Goal: Task Accomplishment & Management: Use online tool/utility

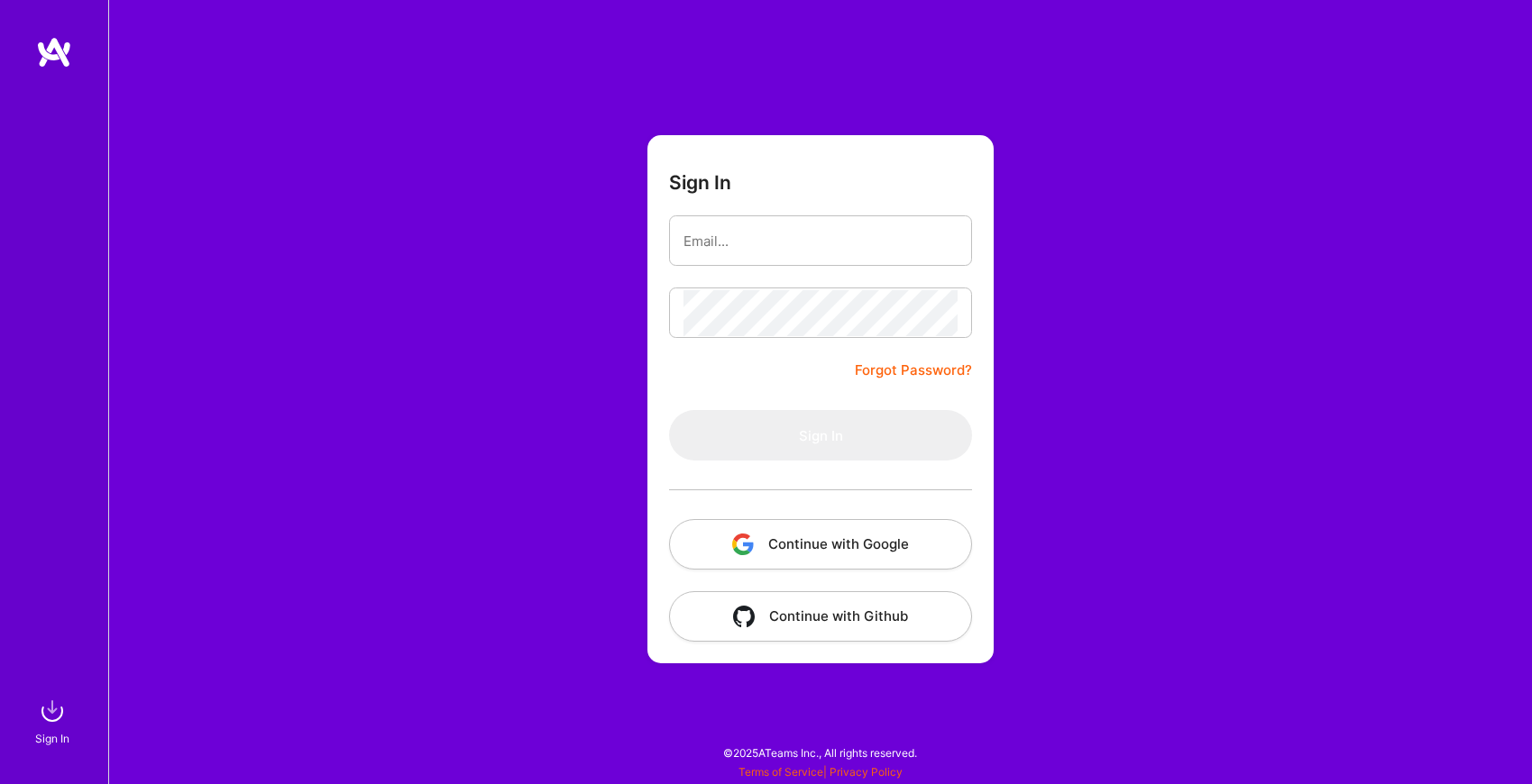
type input "[EMAIL_ADDRESS][DOMAIN_NAME]"
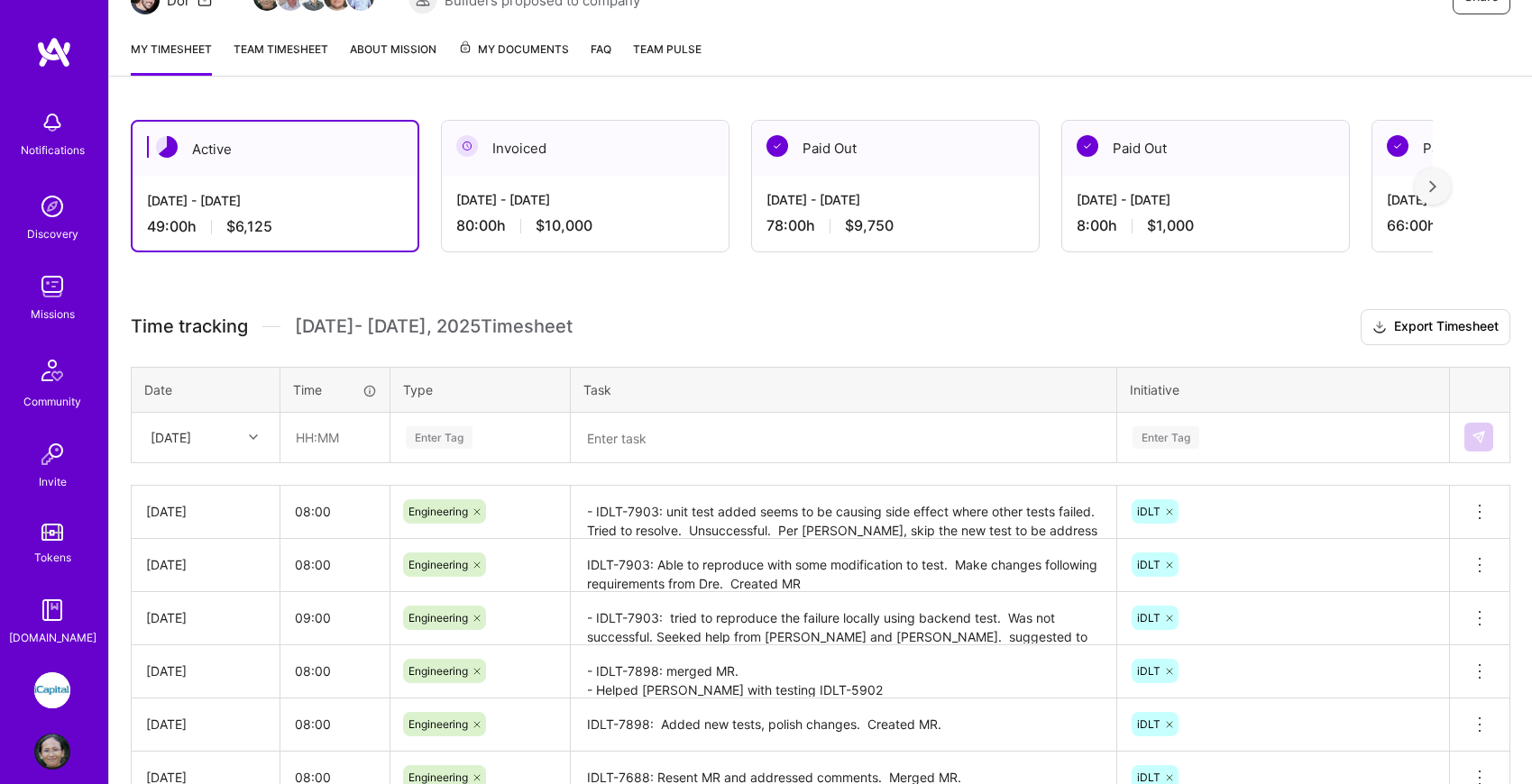
scroll to position [213, 0]
click at [250, 433] on icon at bounding box center [253, 436] width 9 height 9
click at [187, 714] on div "[DATE]" at bounding box center [205, 718] width 146 height 34
click at [330, 437] on input "text" at bounding box center [335, 437] width 107 height 48
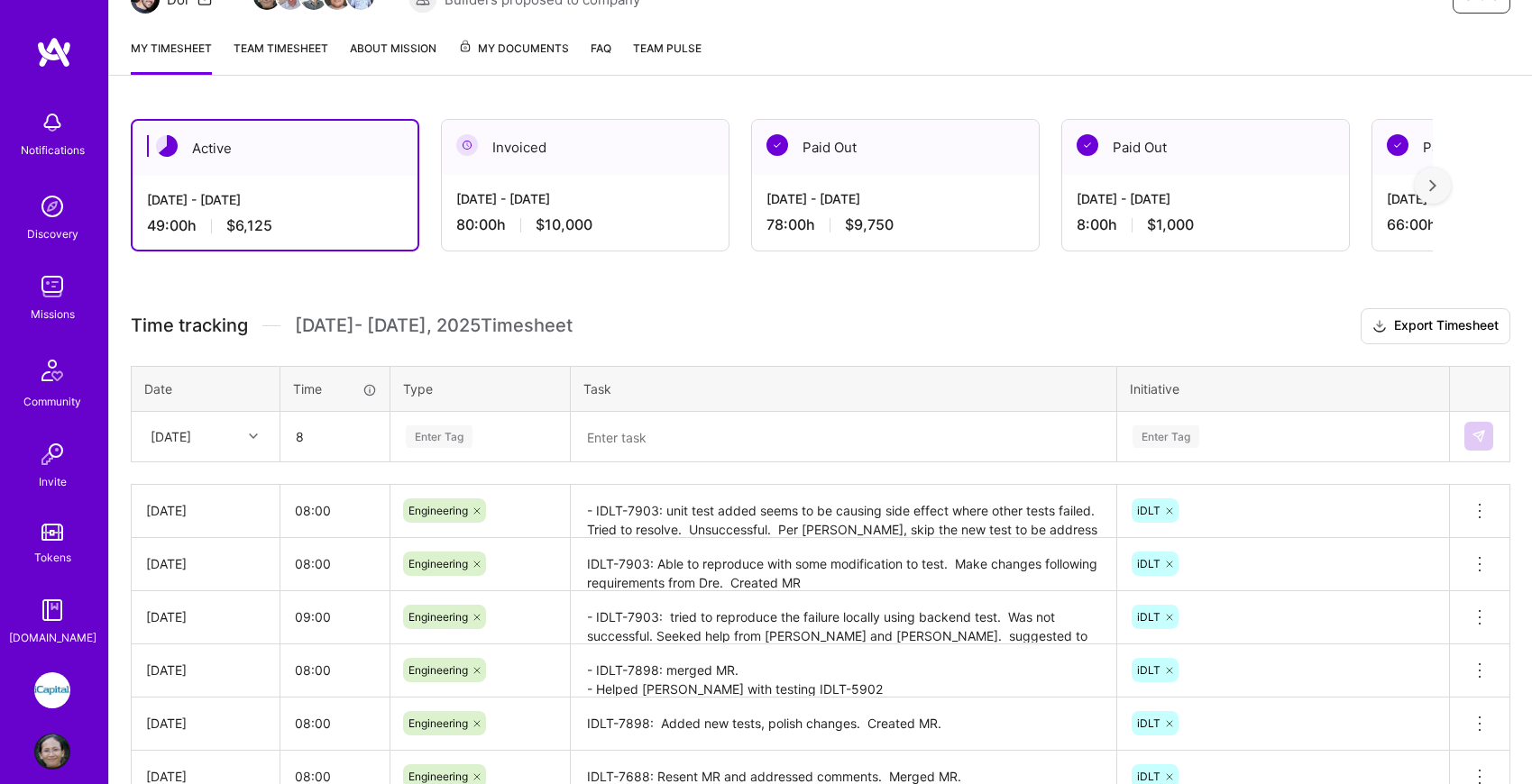
type input "08:00"
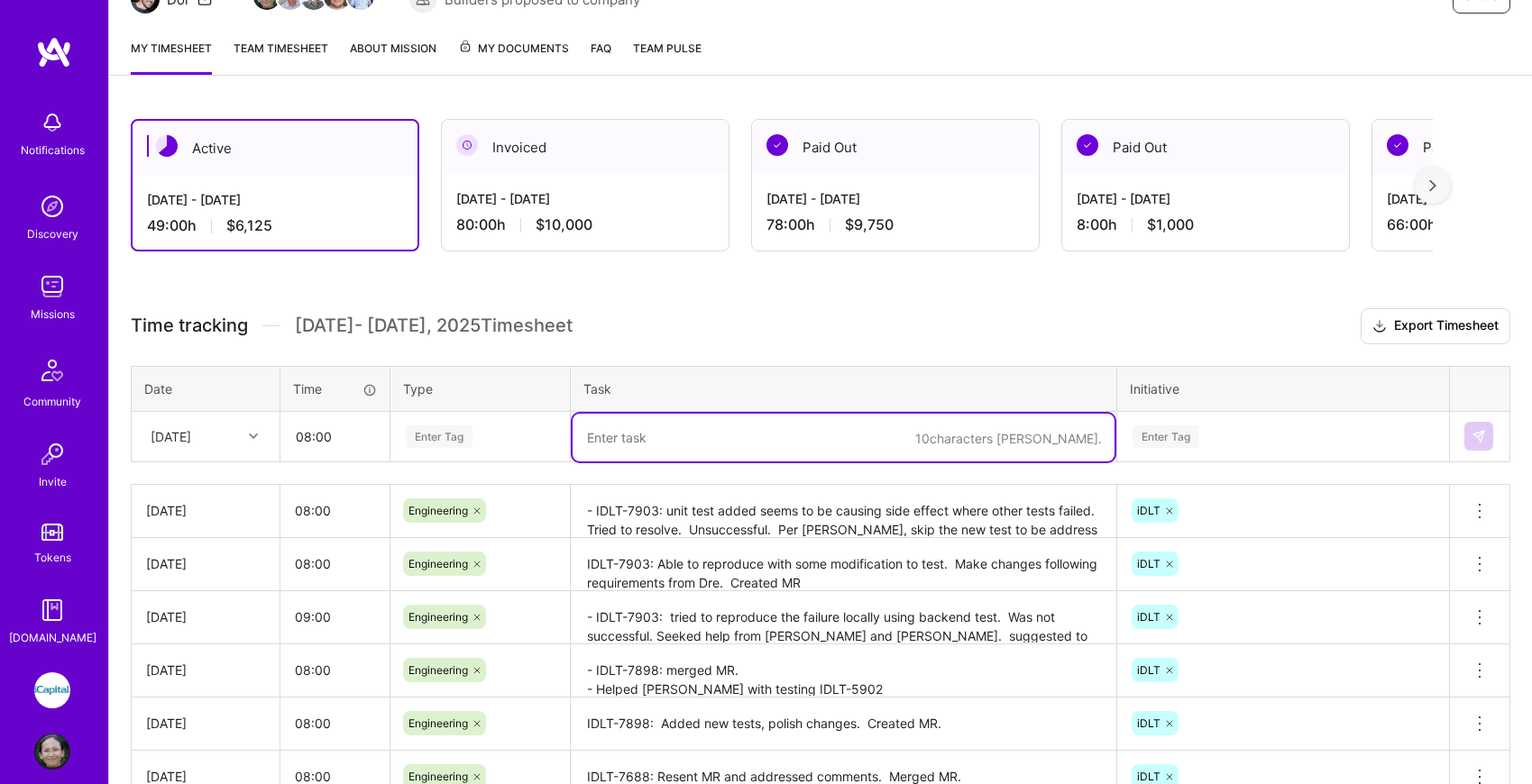
click at [607, 432] on textarea at bounding box center [843, 437] width 542 height 48
click at [720, 511] on textarea "- IDLT-7903: unit test added seems to be causing side effect where other tests …" at bounding box center [843, 512] width 542 height 50
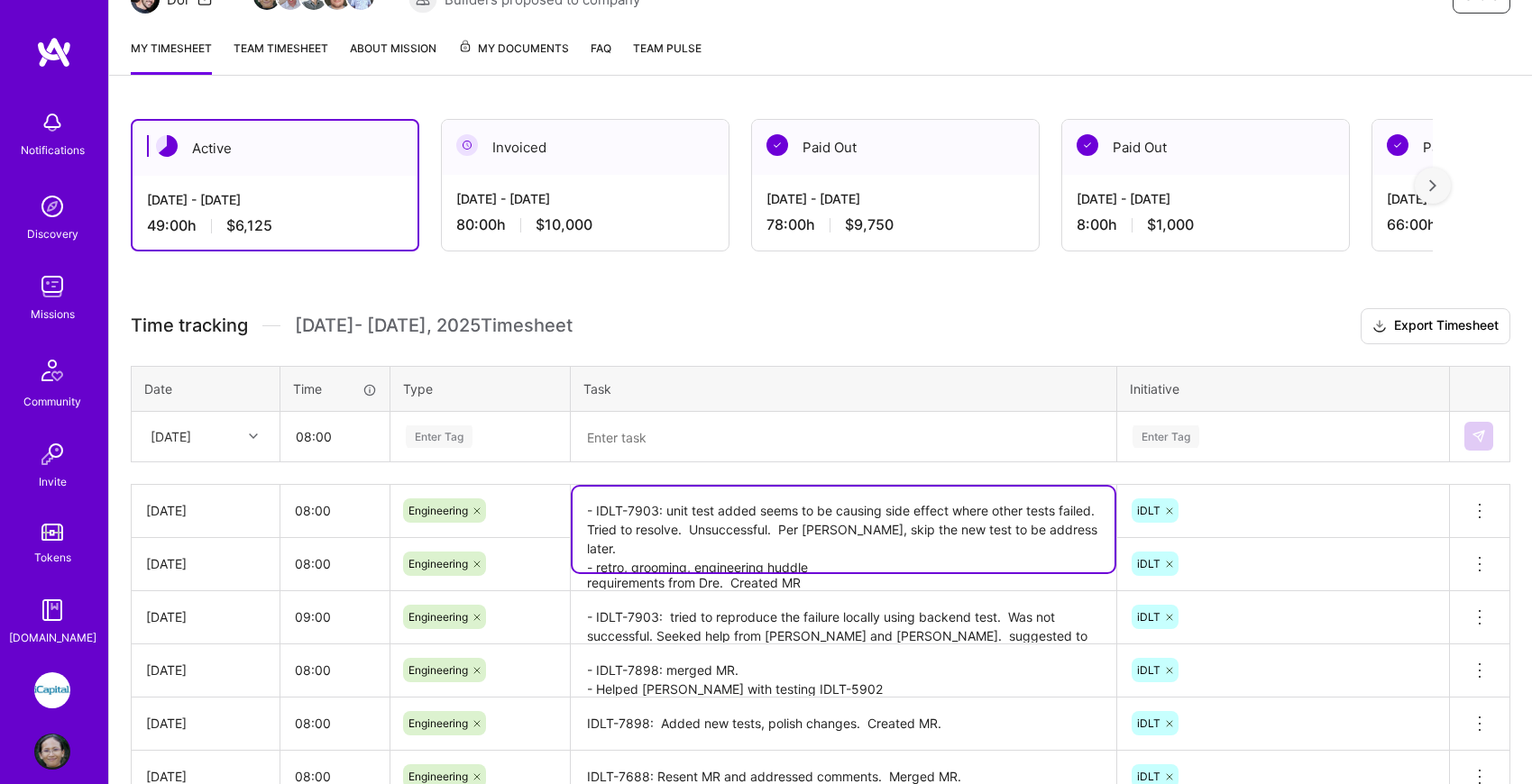
drag, startPoint x: 596, startPoint y: 510, endPoint x: 661, endPoint y: 504, distance: 65.3
click at [661, 504] on textarea "- IDLT-7903: unit test added seems to be causing side effect where other tests …" at bounding box center [843, 530] width 542 height 85
click at [678, 436] on textarea at bounding box center [843, 437] width 542 height 48
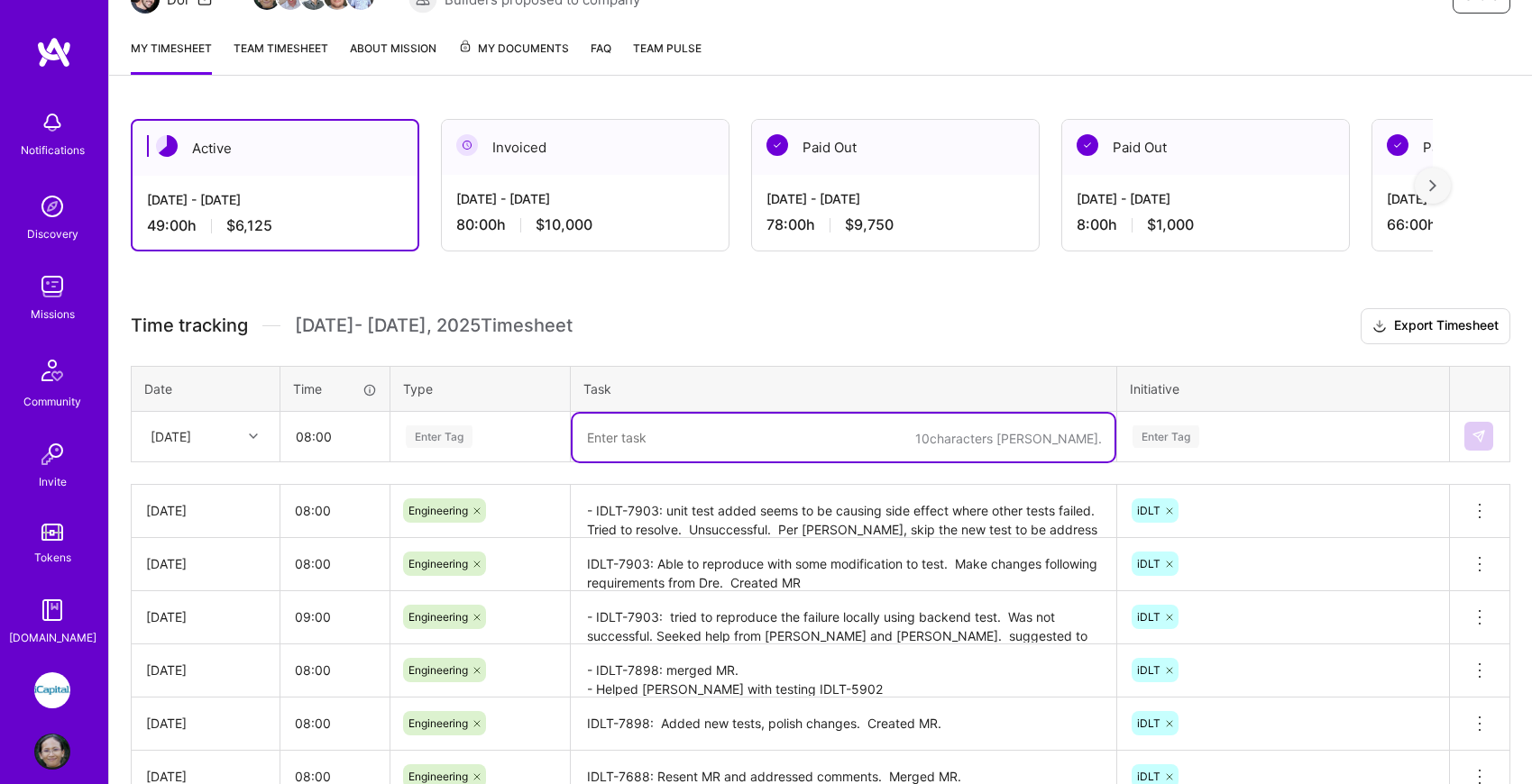
paste textarea "IDLT-7903:"
click at [586, 441] on textarea "IDLT-7903: Resolved other pipeline test failure. Send MR, pushed MR." at bounding box center [843, 437] width 542 height 48
click at [763, 501] on textarea "- IDLT-7903: unit test added seems to be causing side effect where other tests …" at bounding box center [843, 512] width 542 height 51
click at [1021, 434] on textarea "- IDLT-7903: Resolved other pipeline test failure. Send MR, pushed MR." at bounding box center [843, 437] width 542 height 48
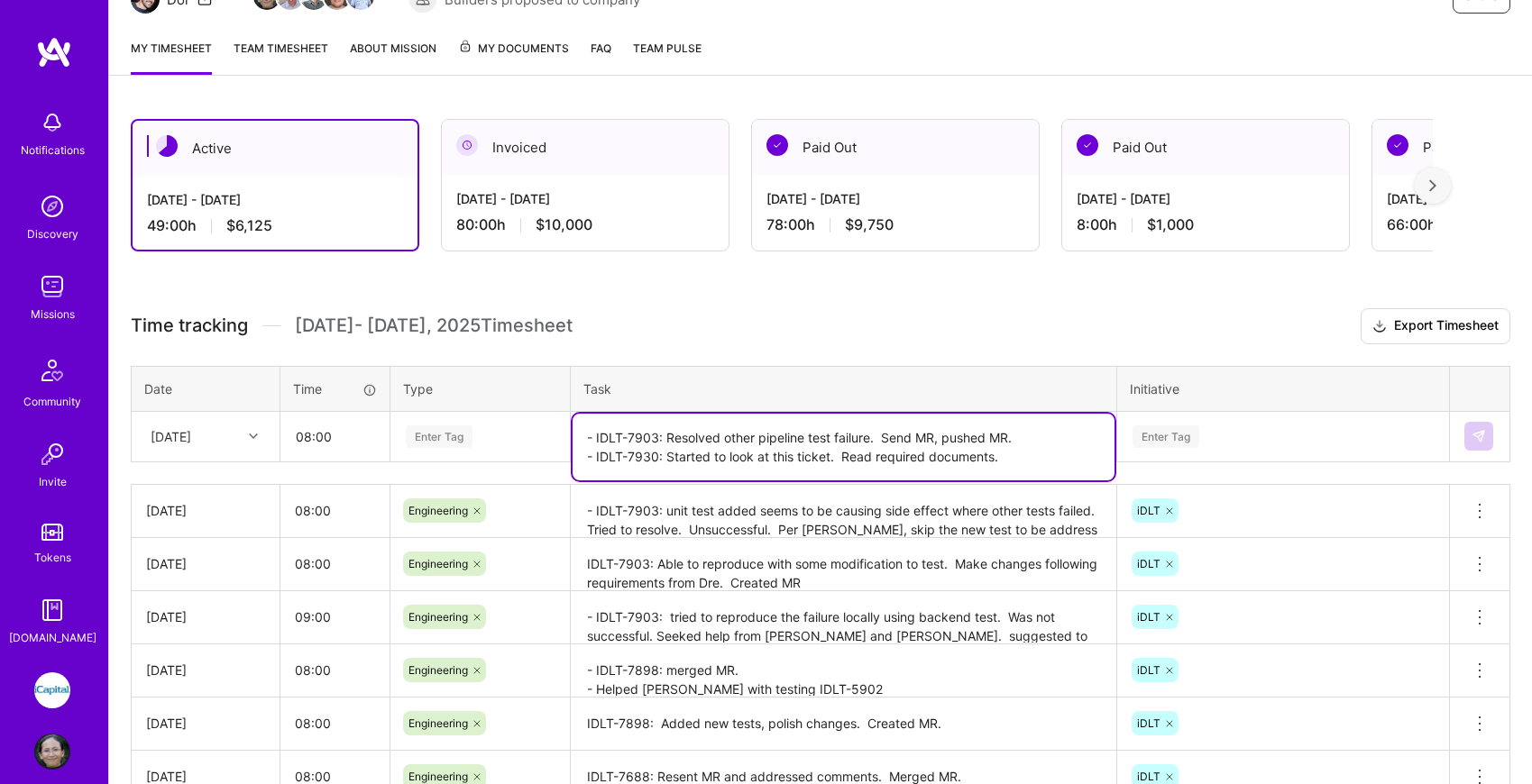
type textarea "- IDLT-7903: Resolved other pipeline test failure. Send MR, pushed MR. - IDLT-7…"
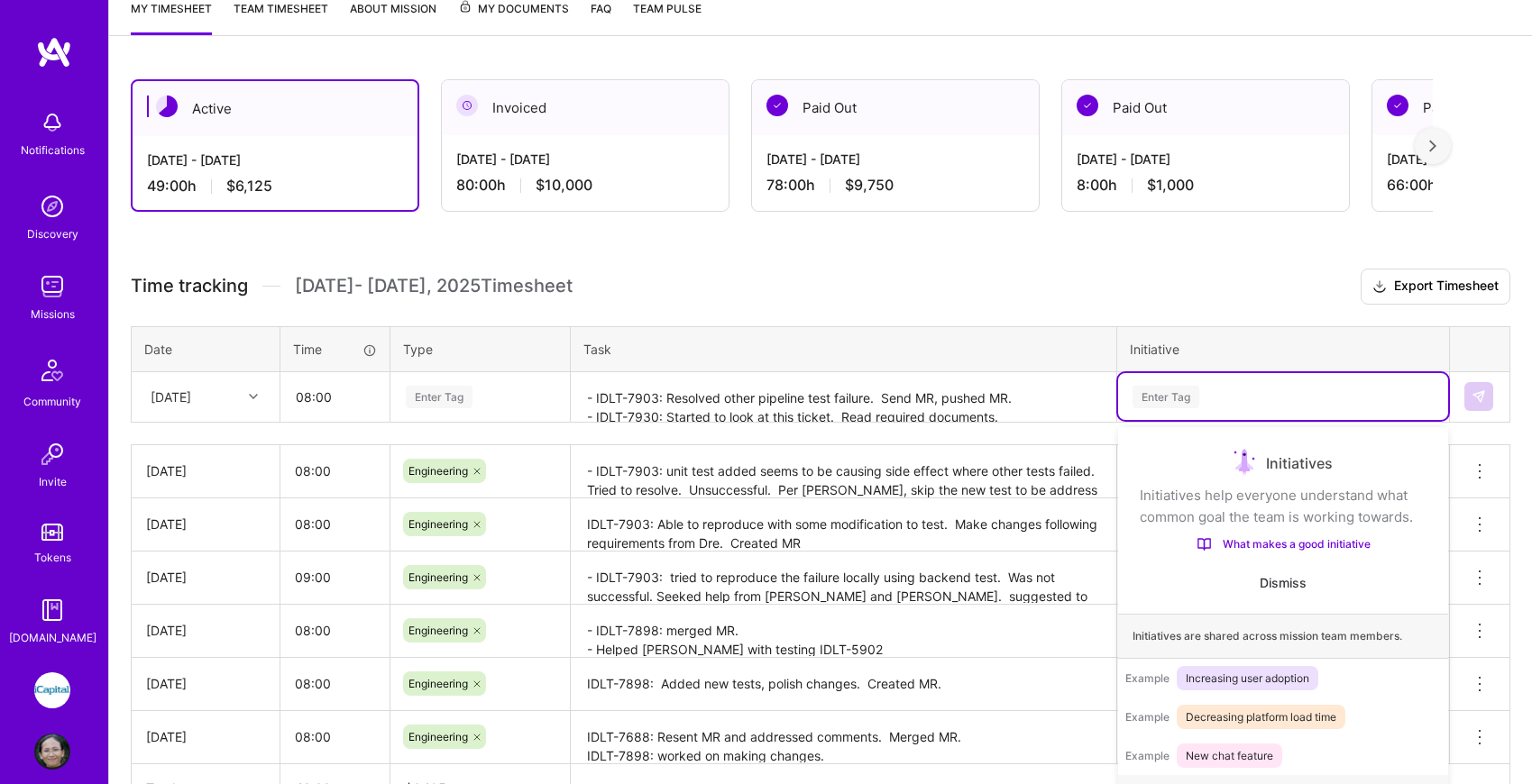
click at [1259, 420] on div "option Onboarding focused, 1 of 9. 9 results available. Use Up and Down to choo…" at bounding box center [1283, 396] width 330 height 47
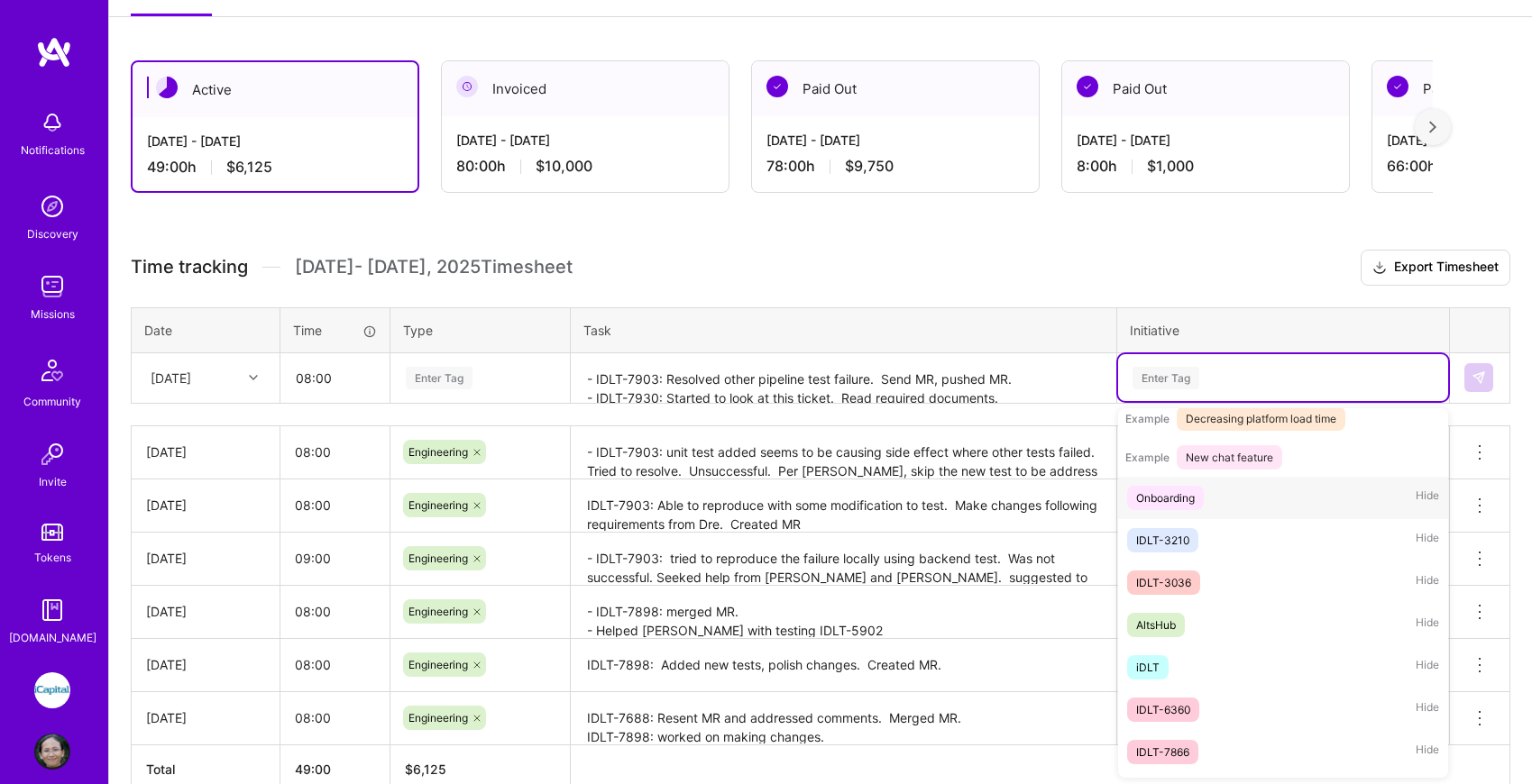
scroll to position [282, 0]
click at [1209, 655] on div "iDLT Hide" at bounding box center [1283, 665] width 330 height 43
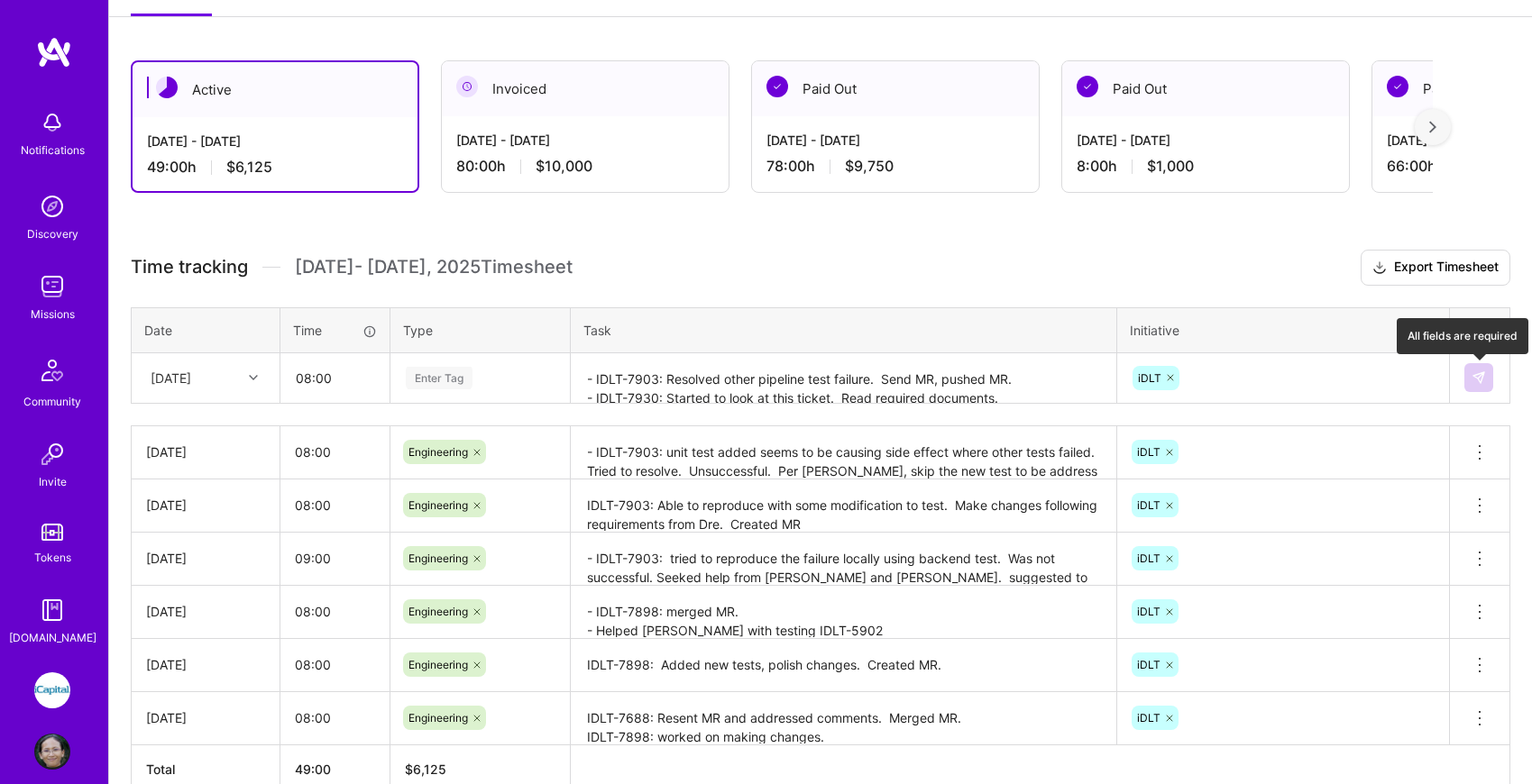
click at [1480, 382] on img at bounding box center [1479, 378] width 15 height 15
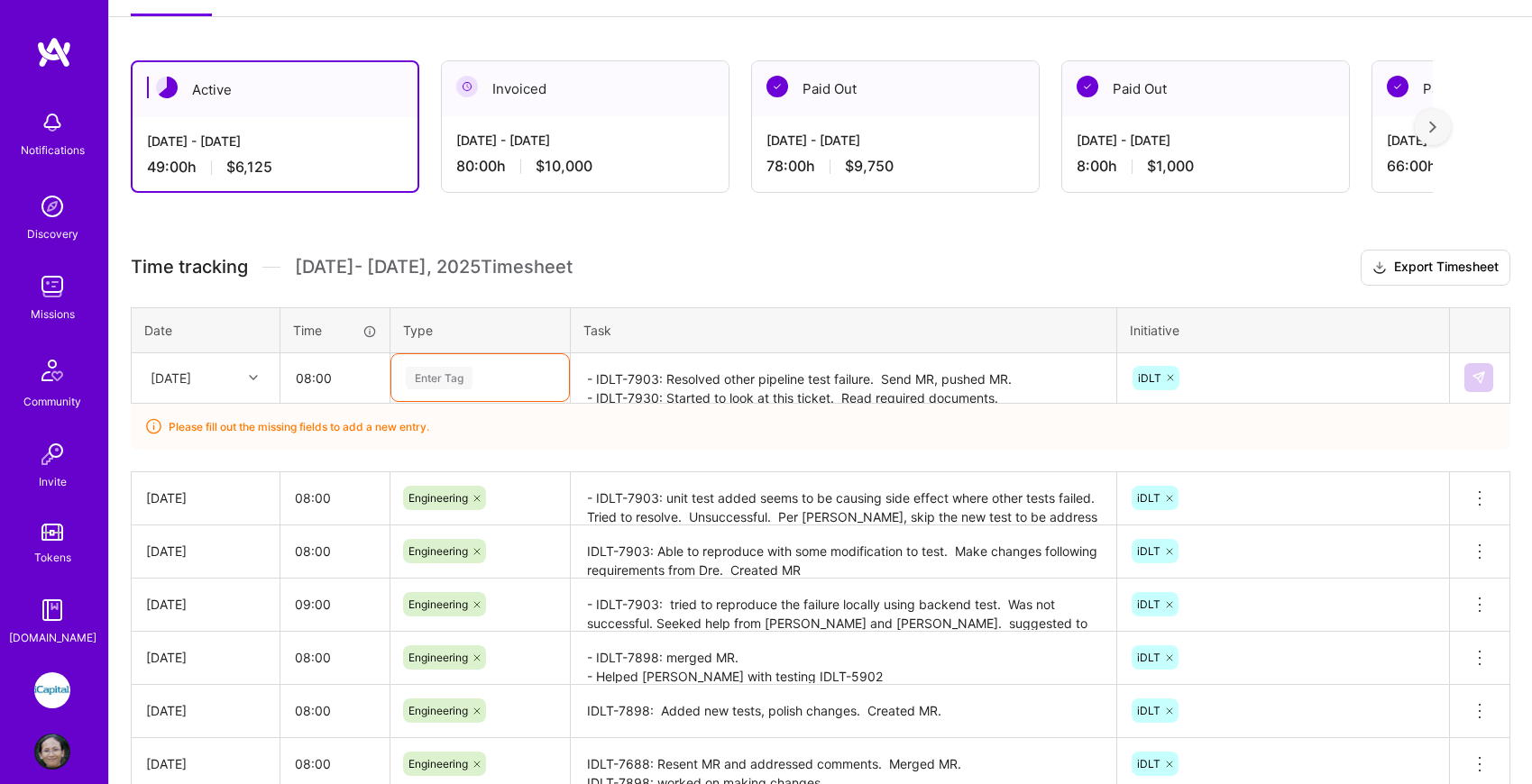
click at [473, 372] on div "Enter Tag" at bounding box center [479, 378] width 152 height 23
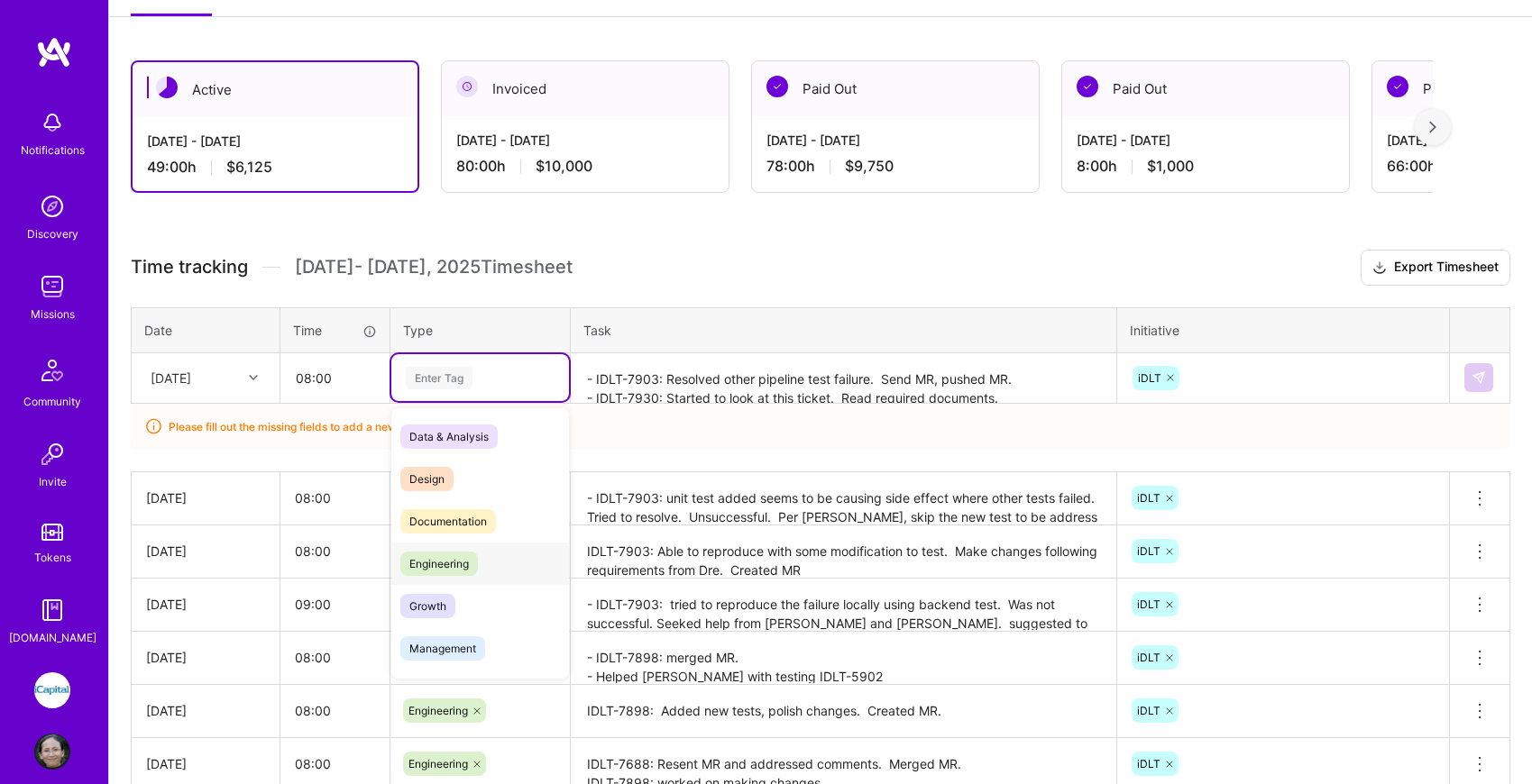
click at [482, 556] on div "Engineering" at bounding box center [480, 563] width 178 height 43
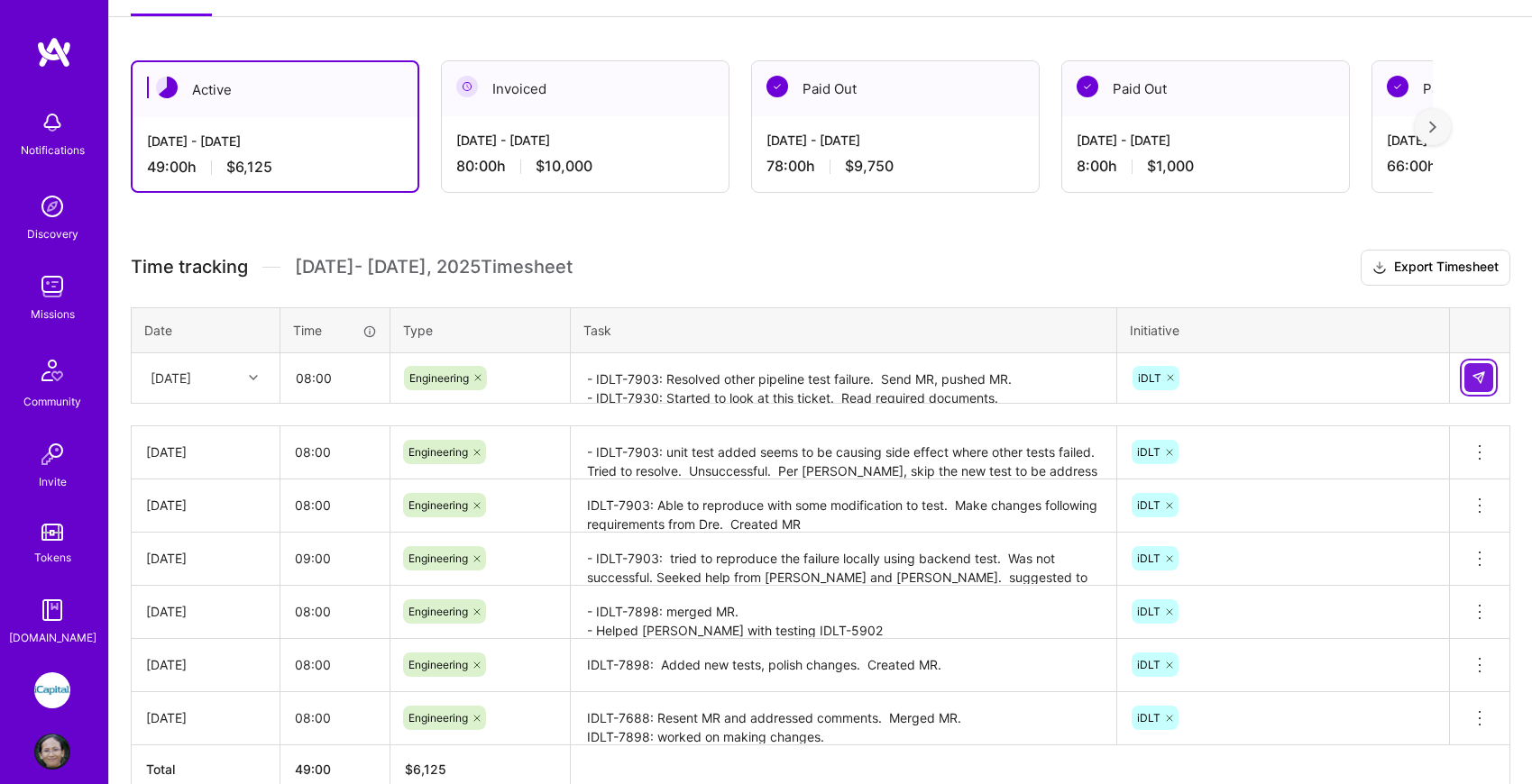
click at [1487, 371] on button at bounding box center [1478, 378] width 29 height 29
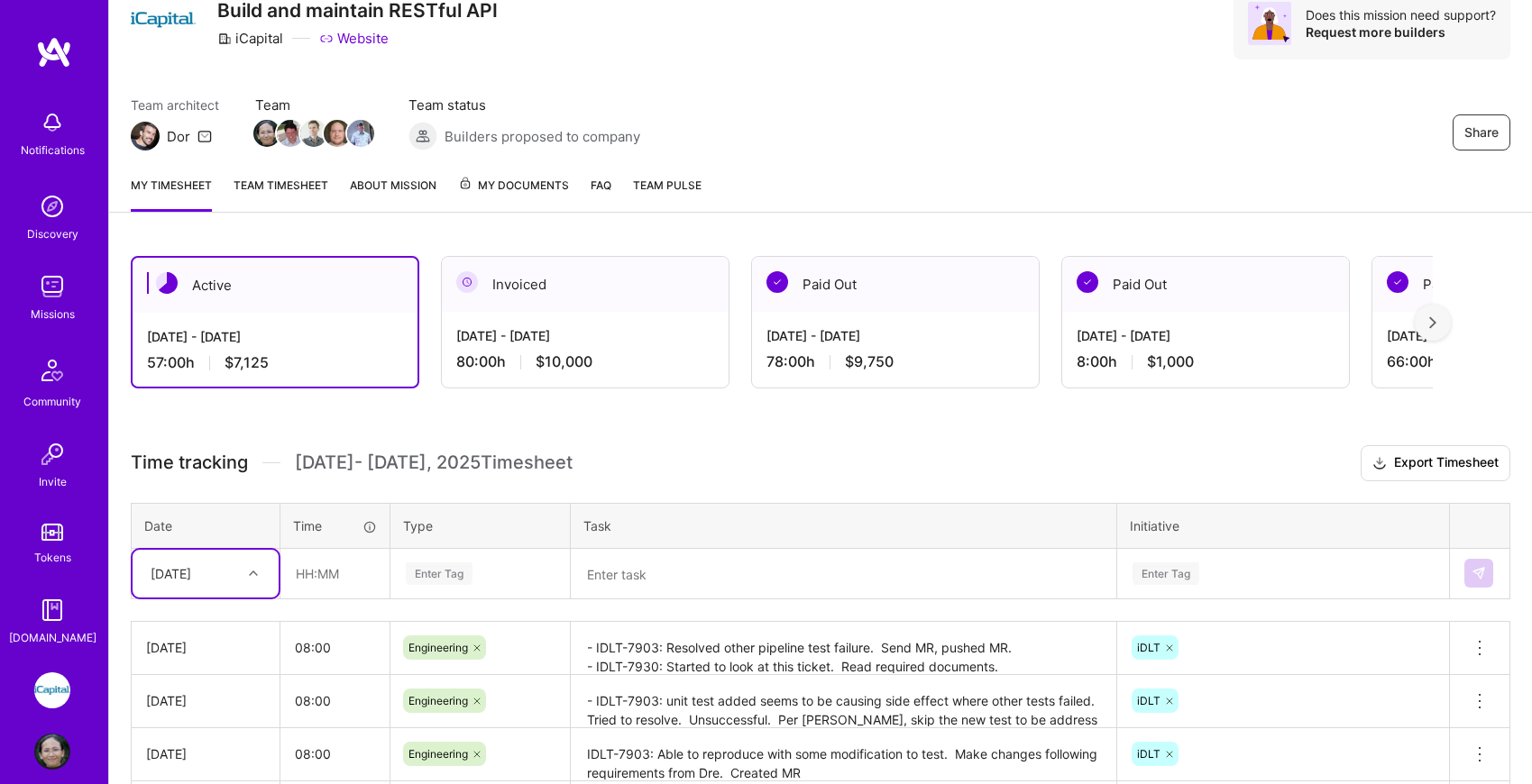
scroll to position [0, 0]
